Goal: Task Accomplishment & Management: Use online tool/utility

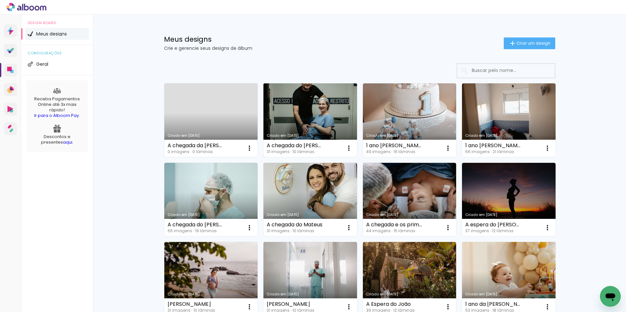
click at [313, 111] on link "Criado em [DATE]" at bounding box center [310, 120] width 94 height 74
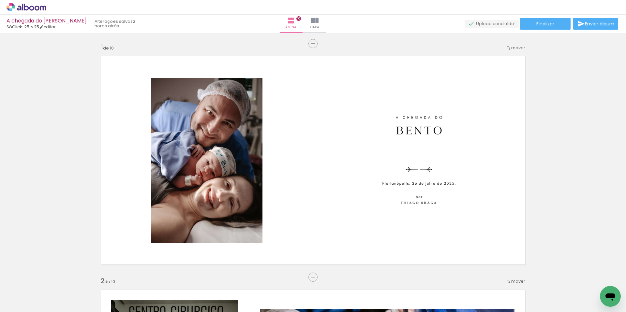
scroll to position [0, 598]
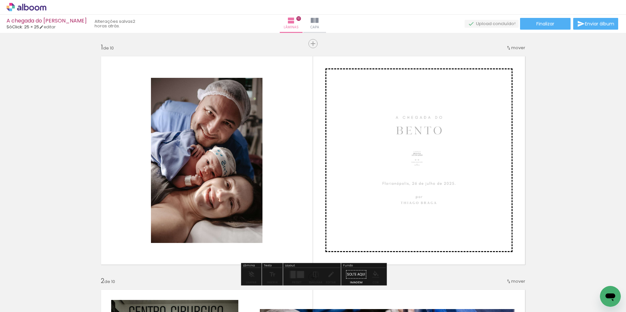
drag, startPoint x: 590, startPoint y: 287, endPoint x: 422, endPoint y: 172, distance: 204.1
click at [422, 172] on quentale-workspace at bounding box center [313, 156] width 626 height 312
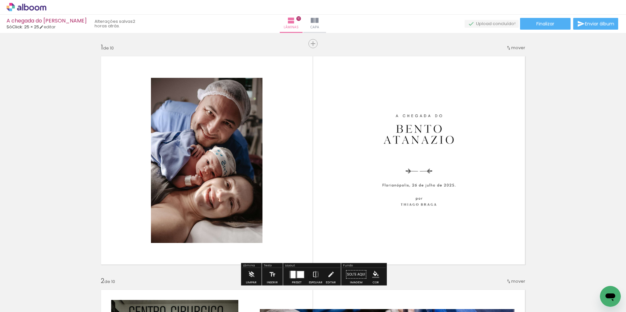
drag, startPoint x: 569, startPoint y: 145, endPoint x: 570, endPoint y: 141, distance: 3.8
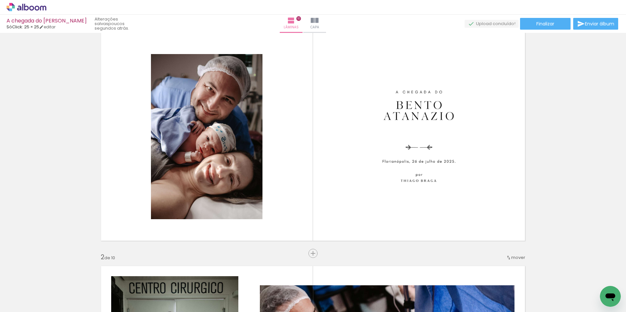
scroll to position [16, 0]
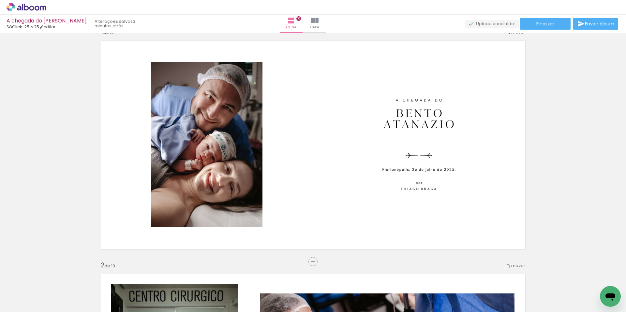
scroll to position [0, 598]
click at [553, 26] on paper-button "Finalizar" at bounding box center [545, 24] width 51 height 12
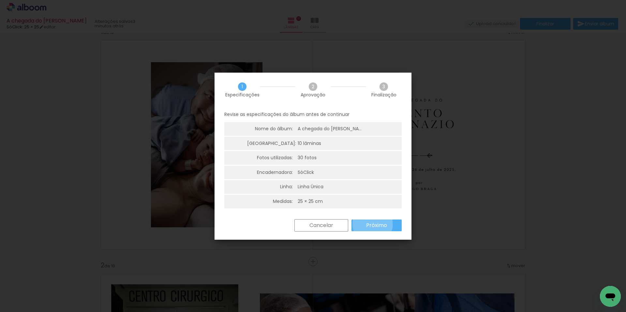
click at [0, 0] on slot "Próximo" at bounding box center [0, 0] width 0 height 0
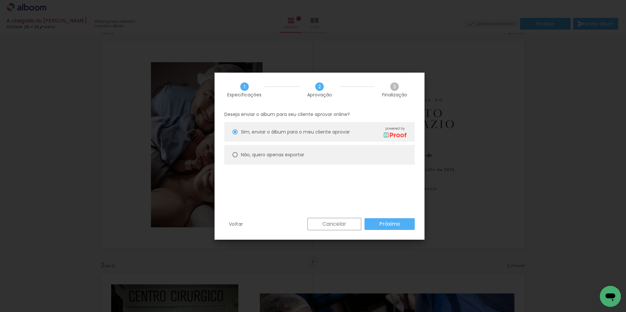
click at [0, 0] on slot "Não, quero apenas exportar" at bounding box center [0, 0] width 0 height 0
type paper-radio-button "on"
click at [0, 0] on slot "Próximo" at bounding box center [0, 0] width 0 height 0
type input "Alta, 300 DPI"
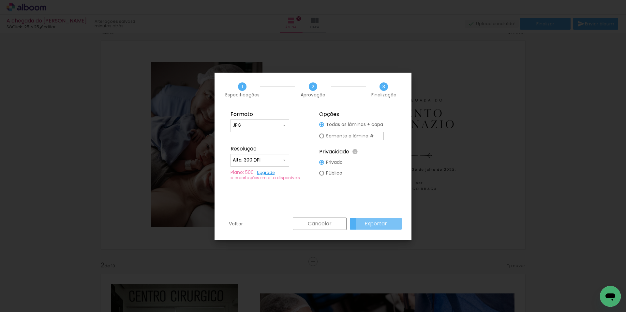
click at [389, 223] on paper-button "Exportar" at bounding box center [376, 224] width 52 height 12
